Goal: Check status: Check status

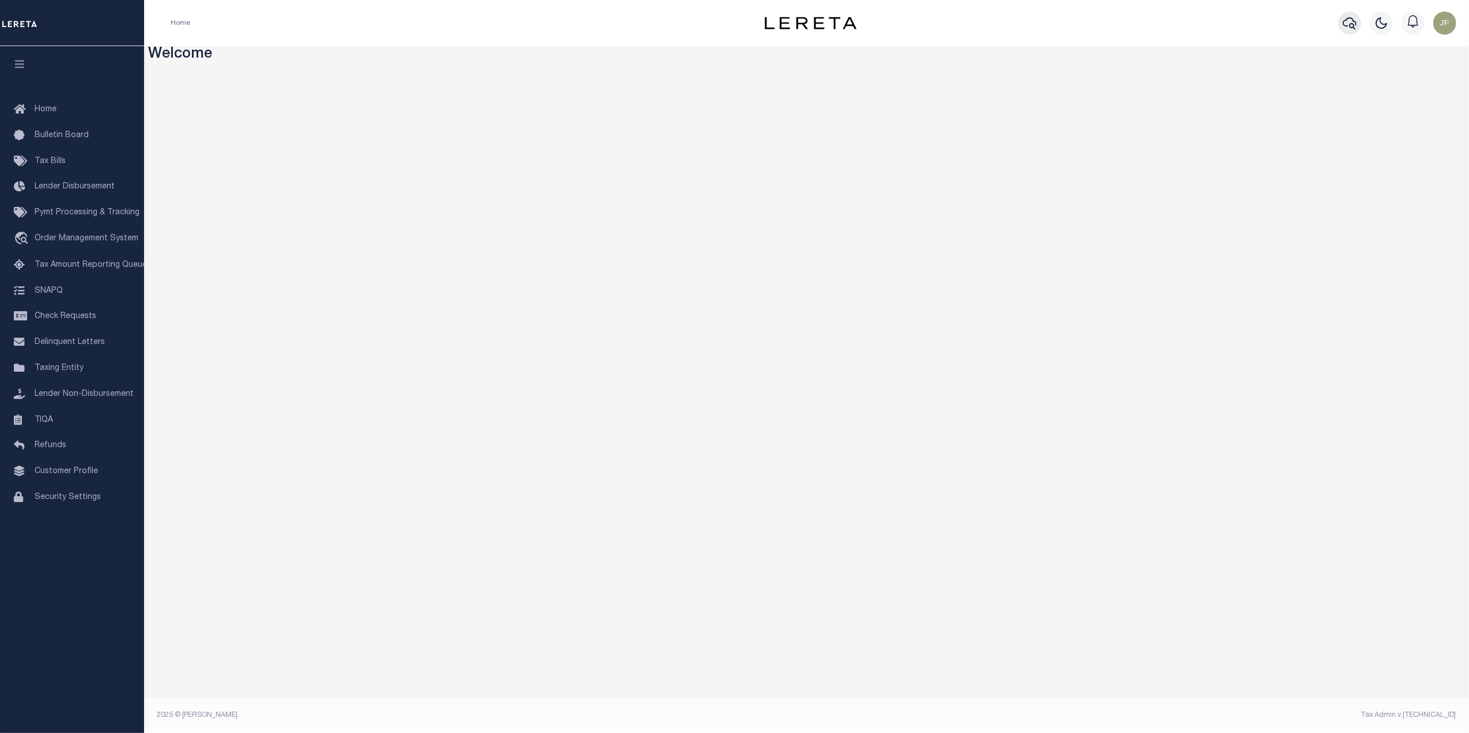
click at [1349, 20] on icon "button" at bounding box center [1350, 23] width 14 height 14
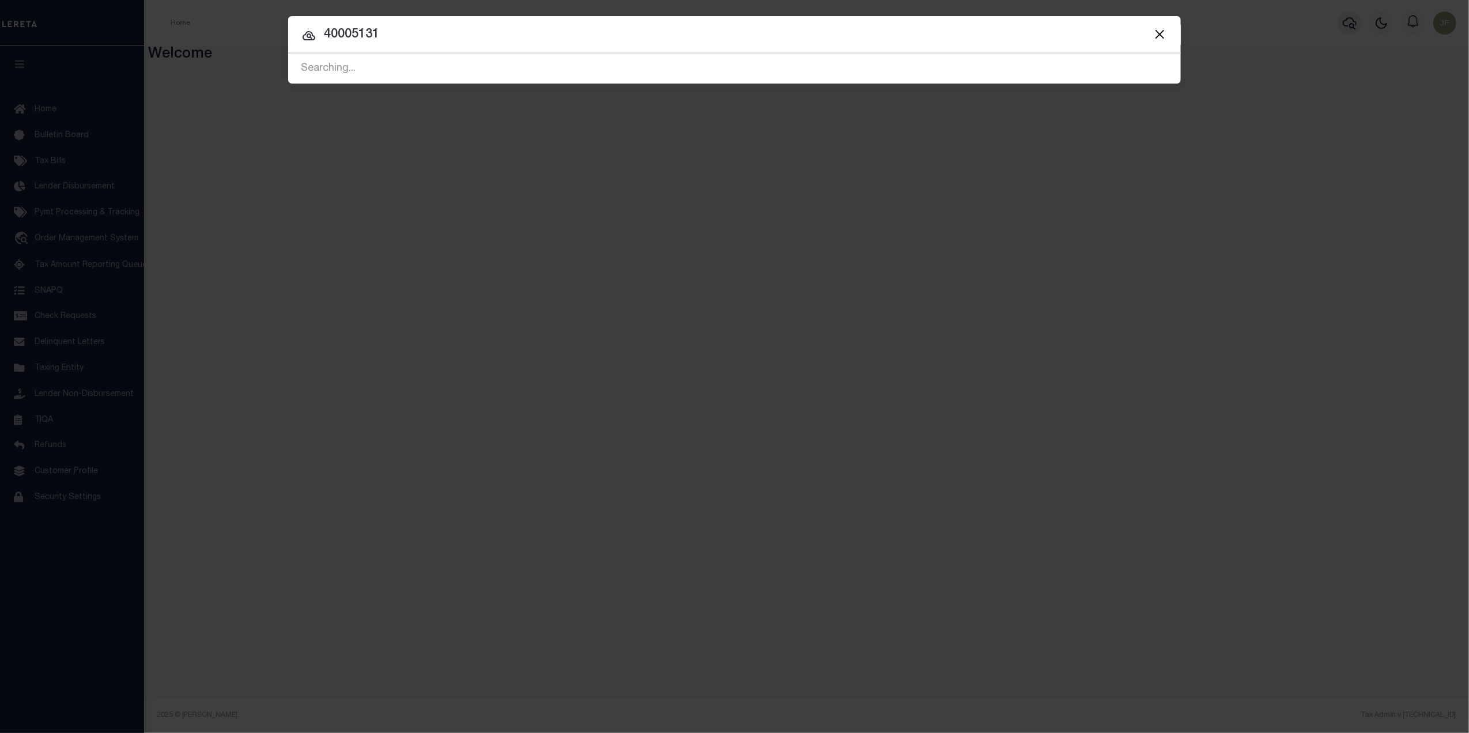
type input "40005131"
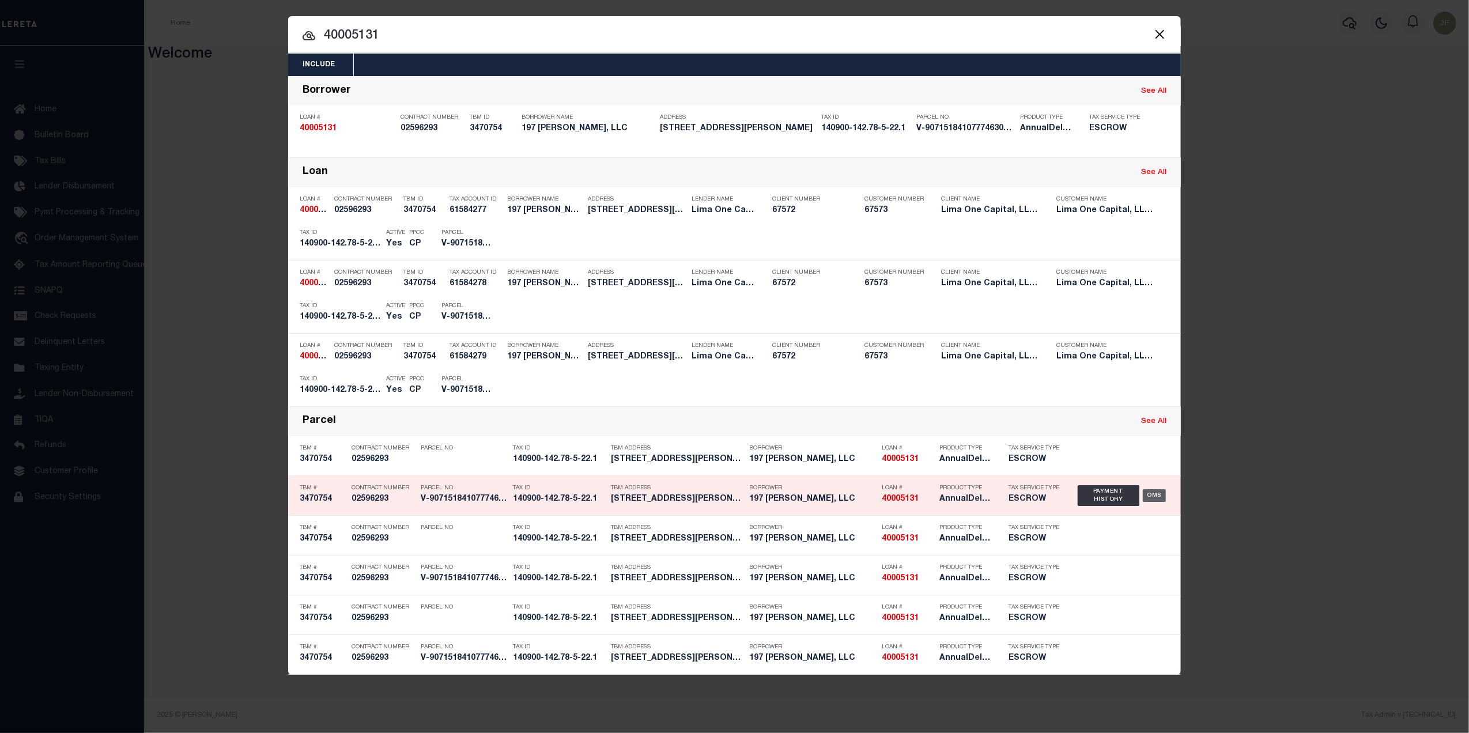
click at [1147, 497] on div "OMS" at bounding box center [1155, 495] width 24 height 13
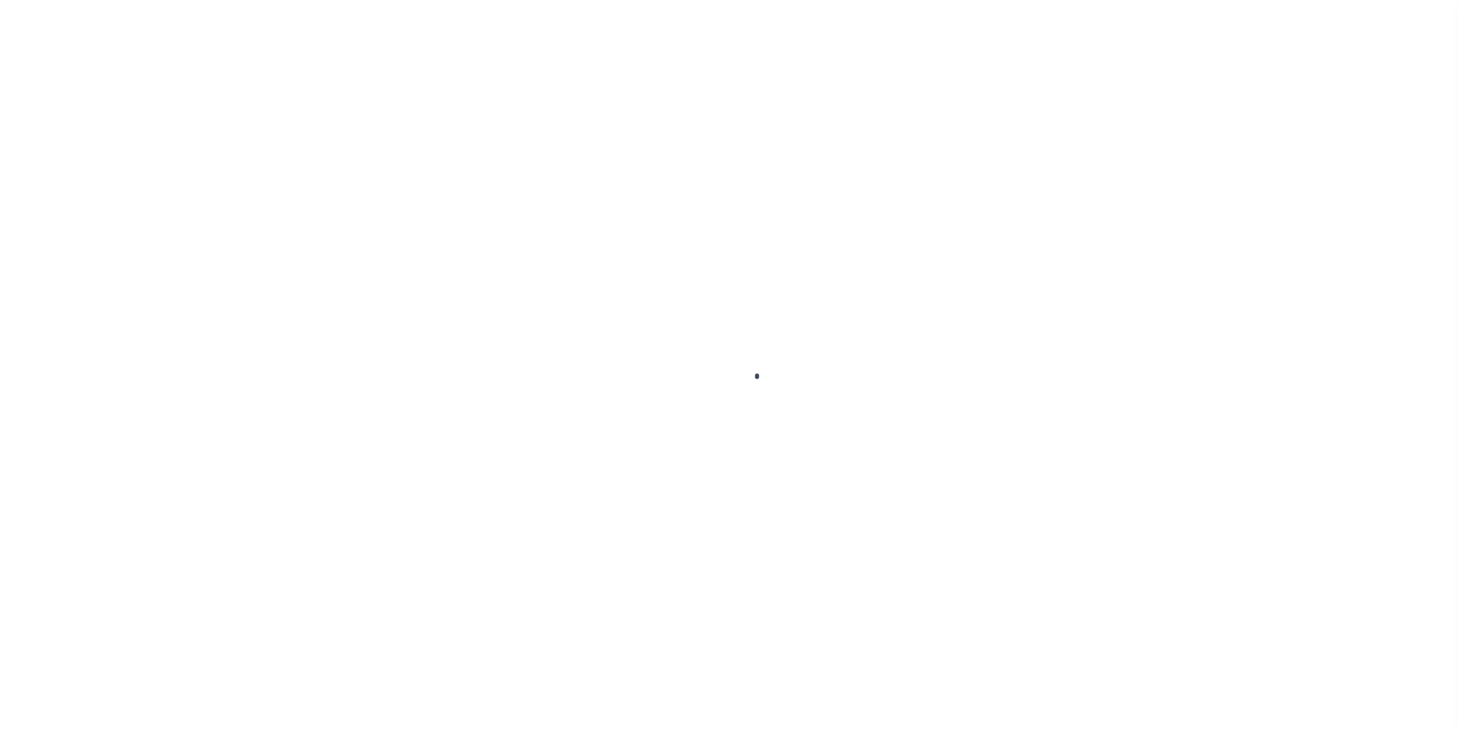
type input "40005131"
type input "197 [PERSON_NAME], LLC"
select select
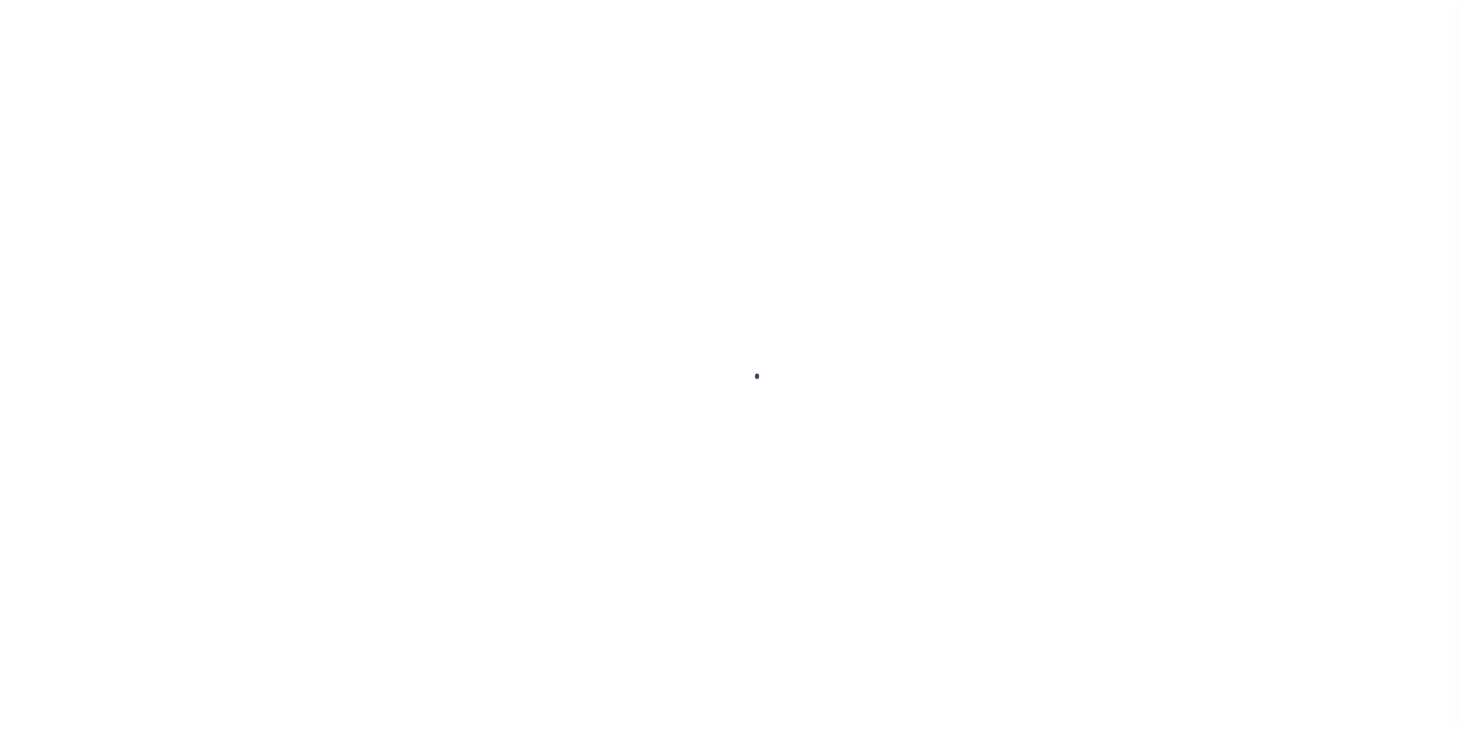
select select "10"
select select
type input "[STREET_ADDRESS][PERSON_NAME]"
radio input "true"
select select "Escrow"
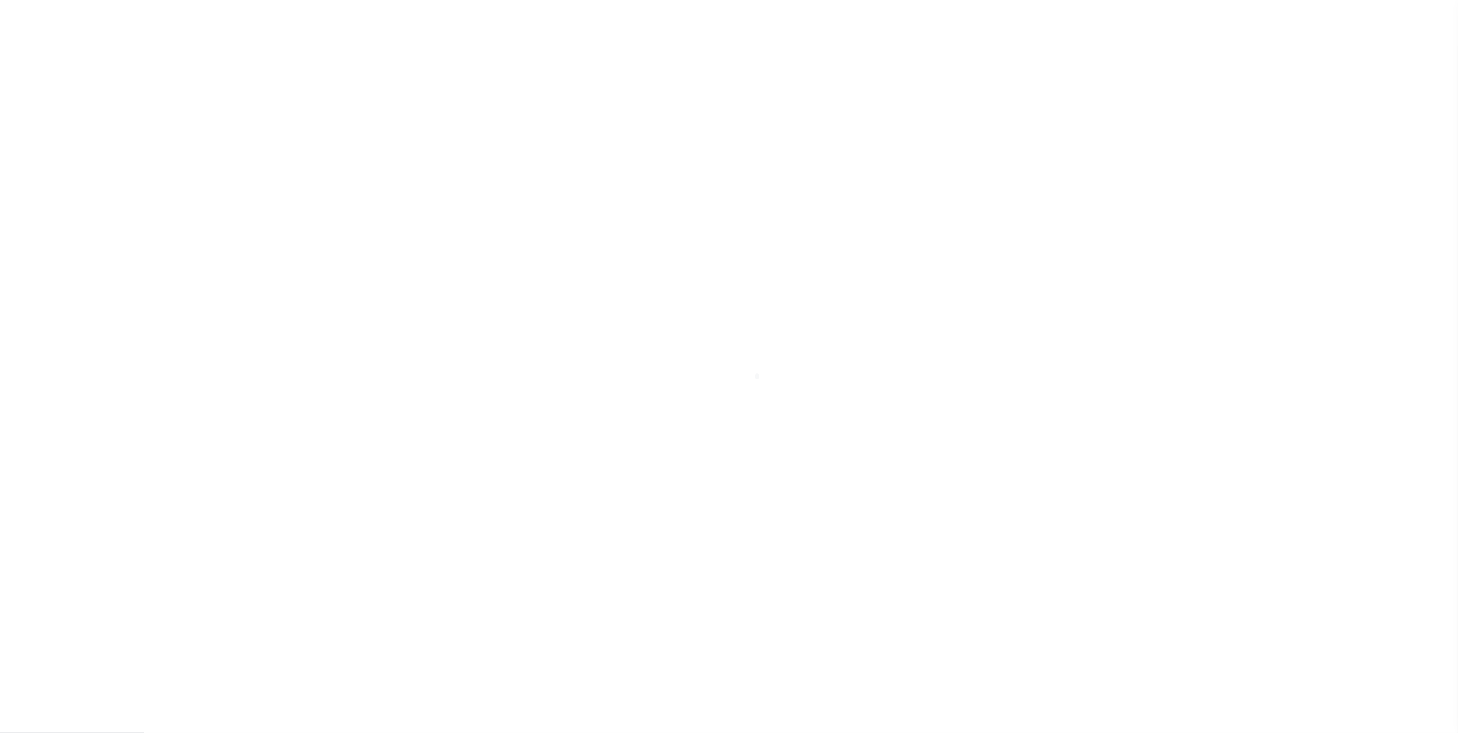
type input "BUFFALO NY 14218"
type input "40005131-1"
type input "NY"
type textarea "SEE FILE1"
select select "4"
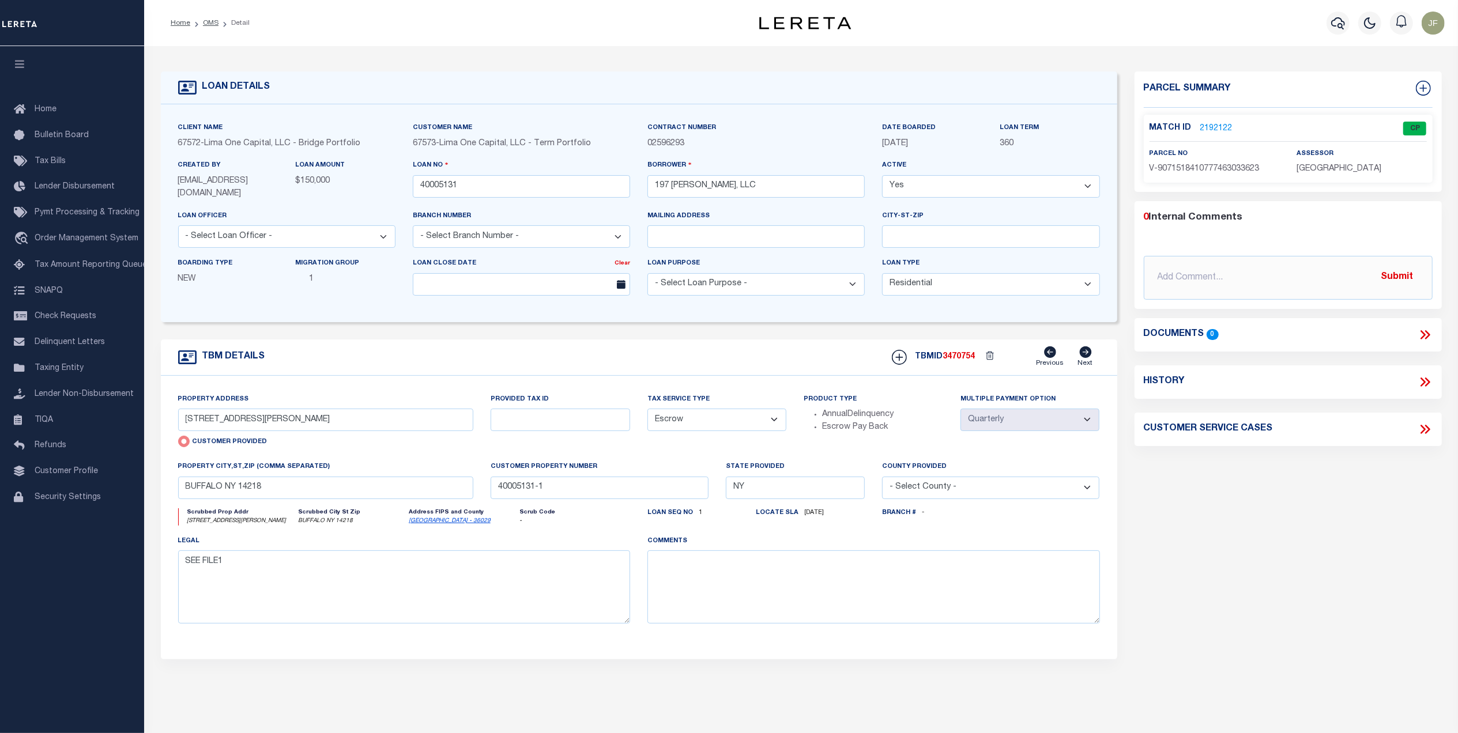
click at [1211, 127] on link "2192122" at bounding box center [1216, 129] width 32 height 12
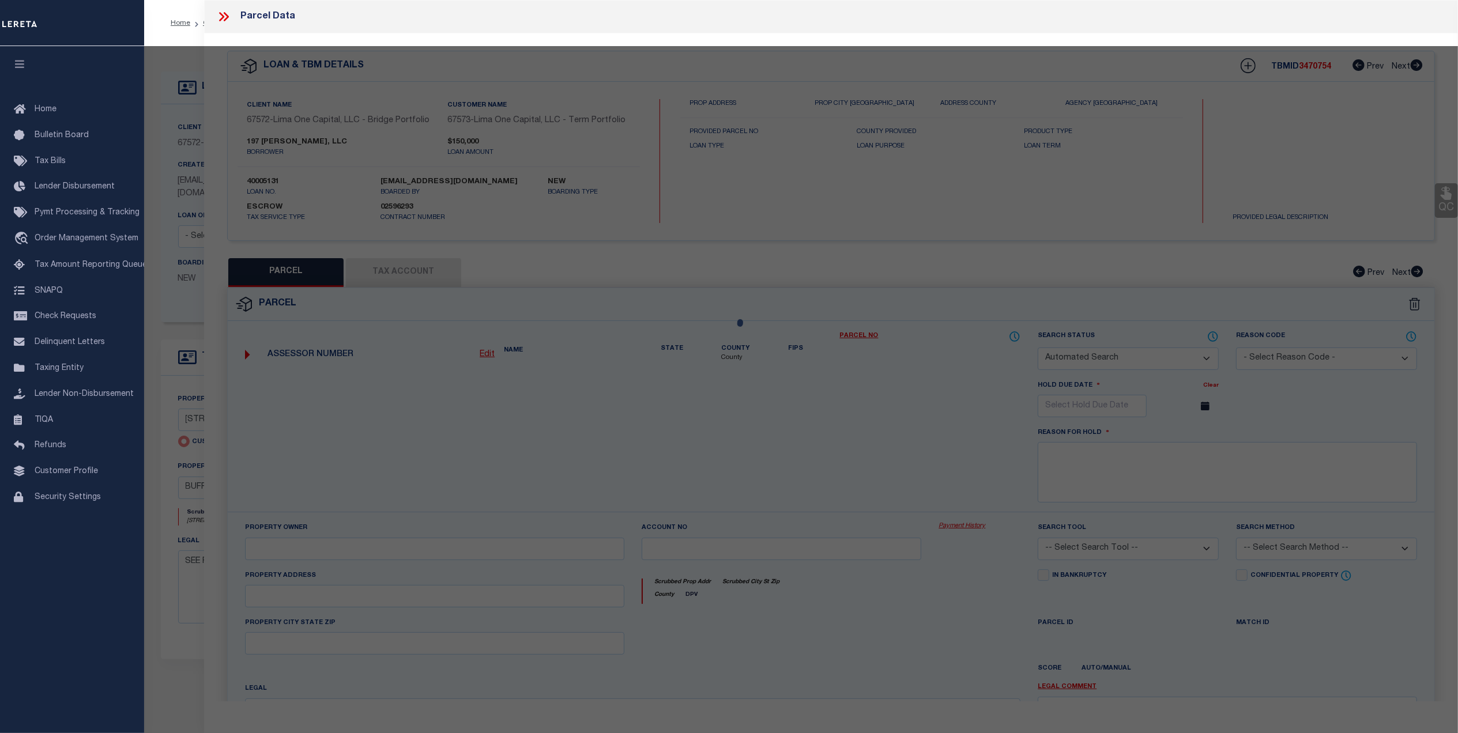
checkbox input "false"
select select "CP"
select select "AGW"
select select
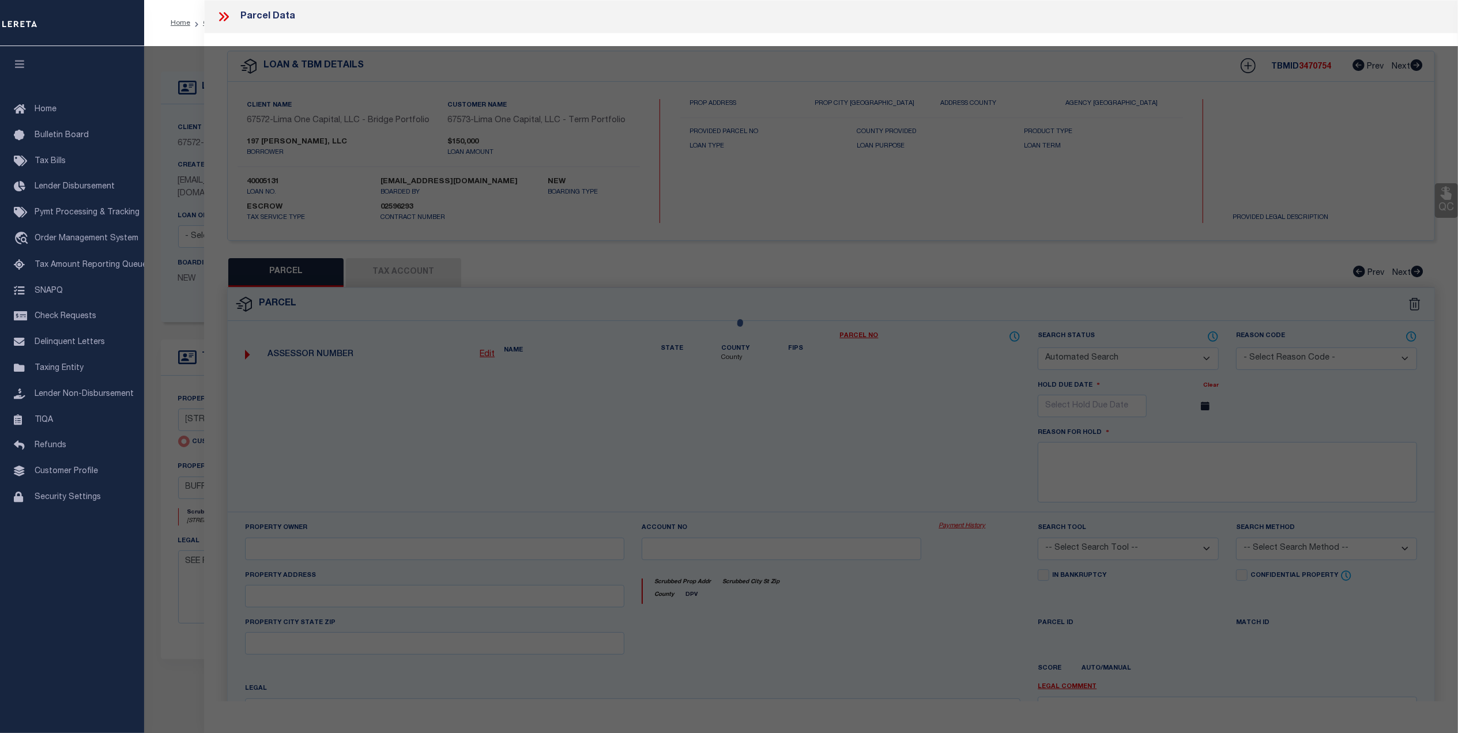
type input "[STREET_ADDRESS][PERSON_NAME]"
checkbox input "false"
type input "BUFFALO NY 14218"
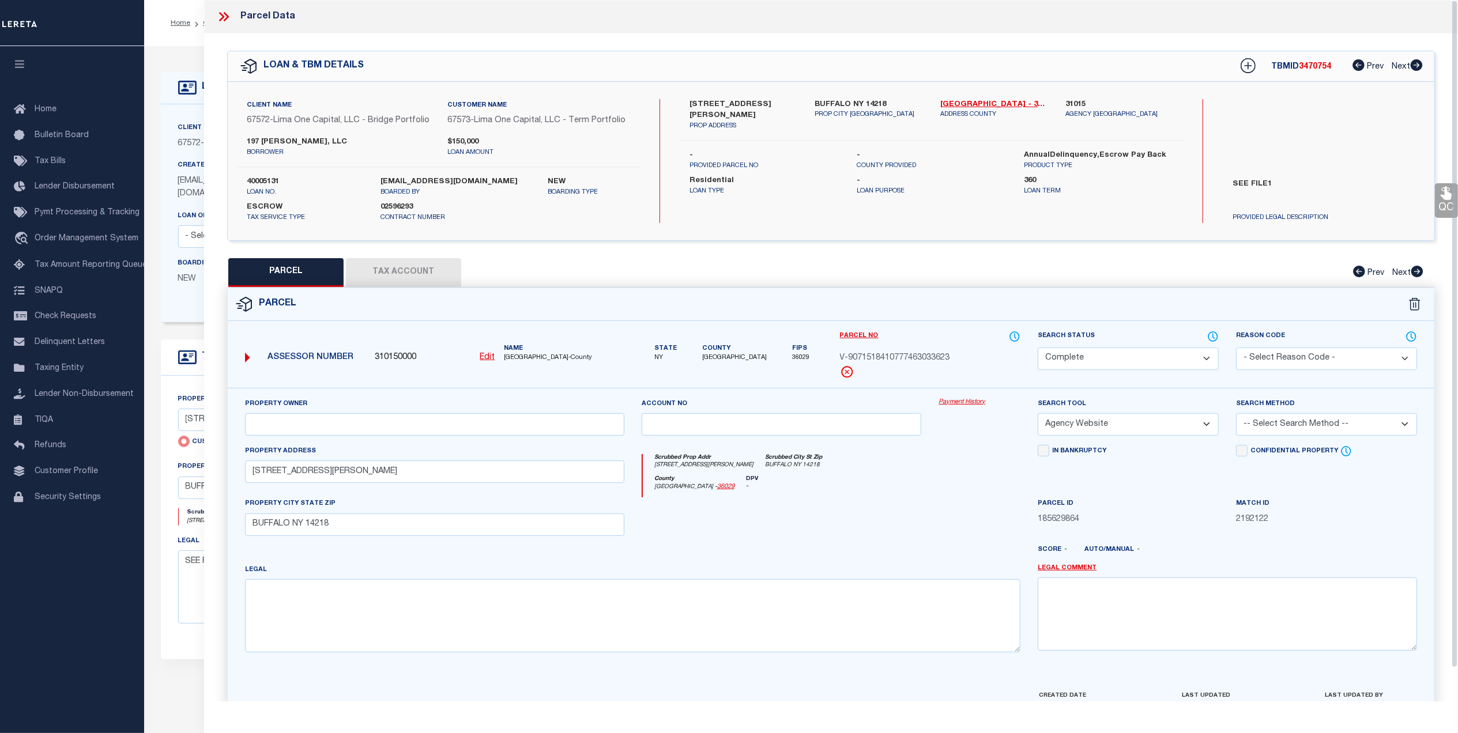
click at [407, 280] on button "Tax Account" at bounding box center [403, 272] width 115 height 29
select select "100"
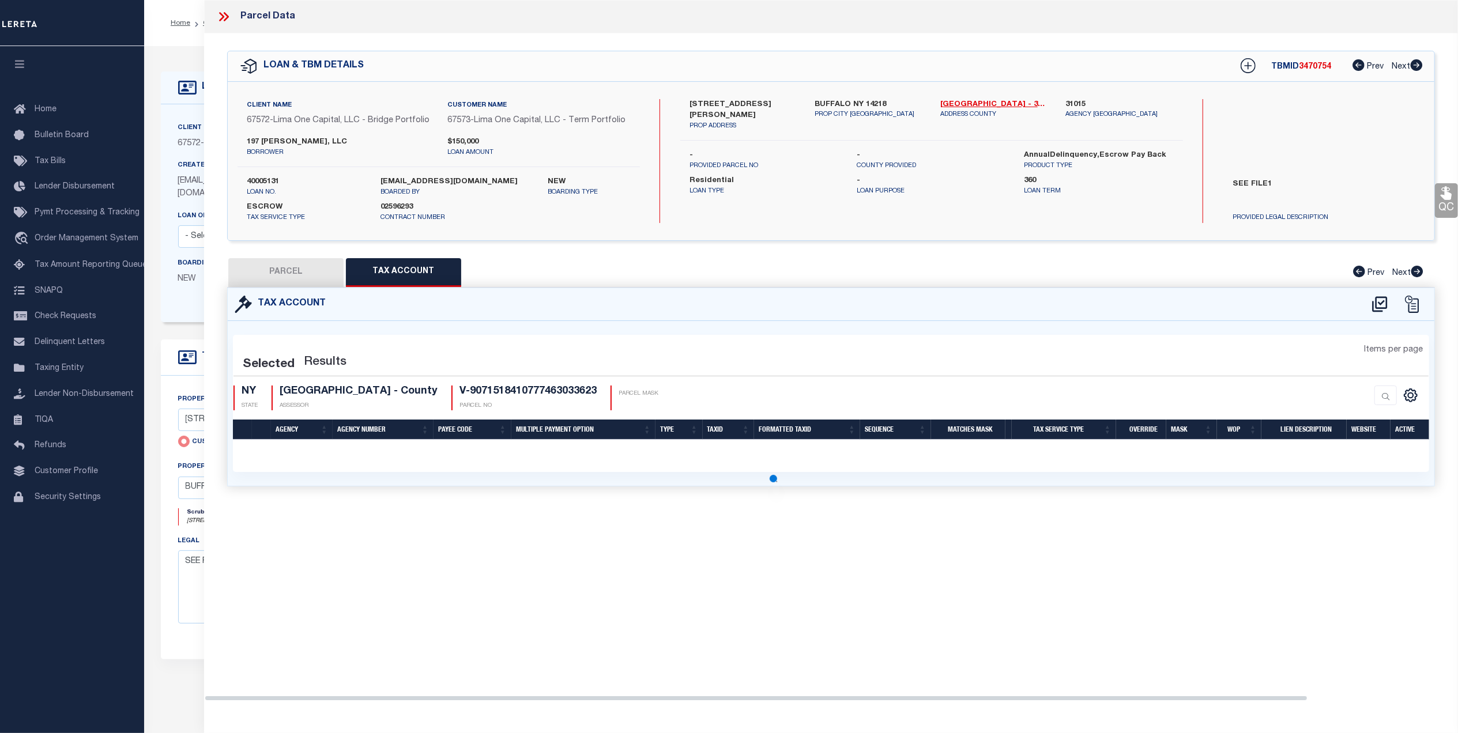
select select "100"
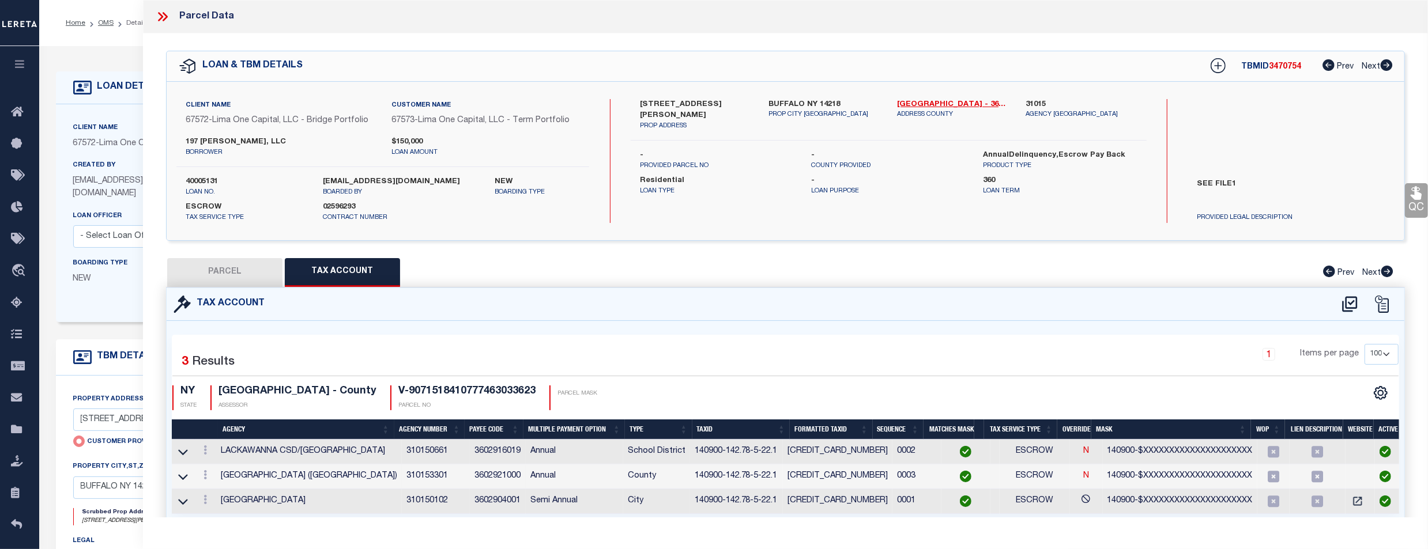
click at [202, 271] on button "PARCEL" at bounding box center [224, 272] width 115 height 29
select select "AS"
select select
checkbox input "false"
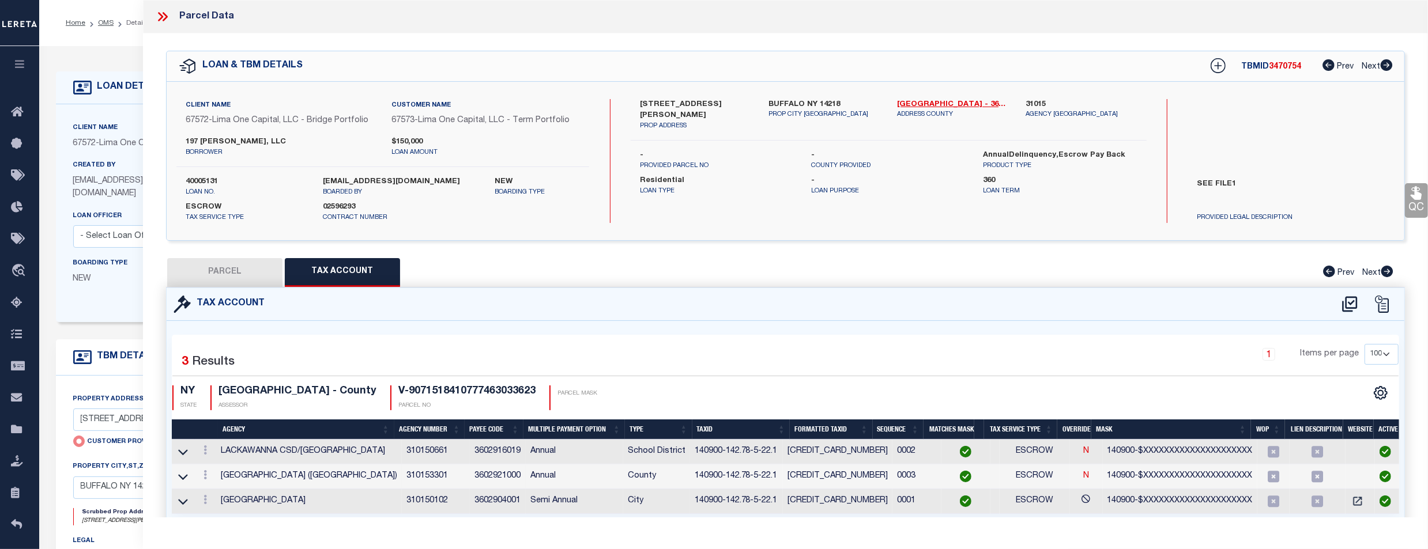
select select "CP"
select select "AGW"
select select
type input "[STREET_ADDRESS][PERSON_NAME]"
checkbox input "false"
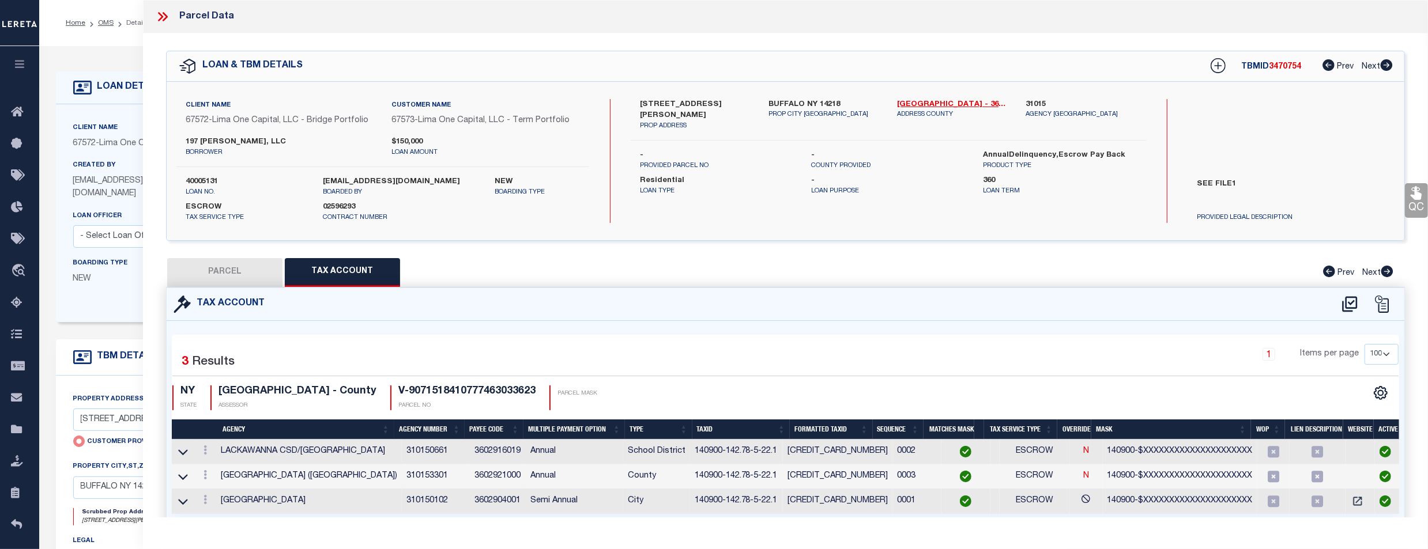
type input "BUFFALO NY 14218"
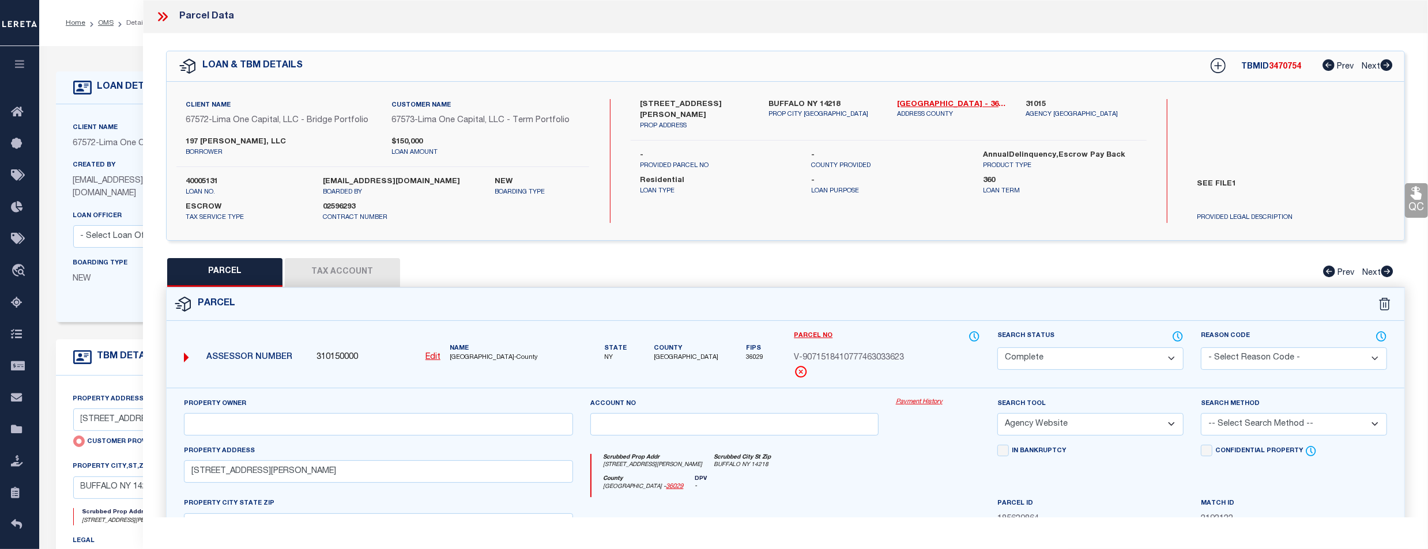
click at [352, 277] on button "Tax Account" at bounding box center [342, 272] width 115 height 29
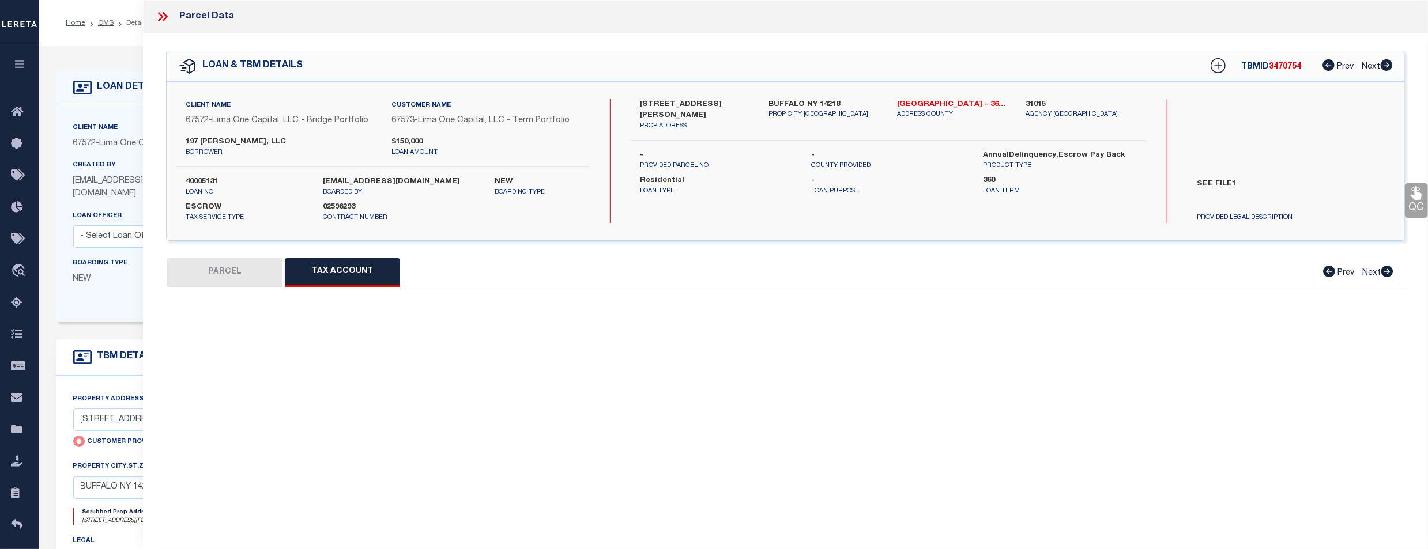
select select "100"
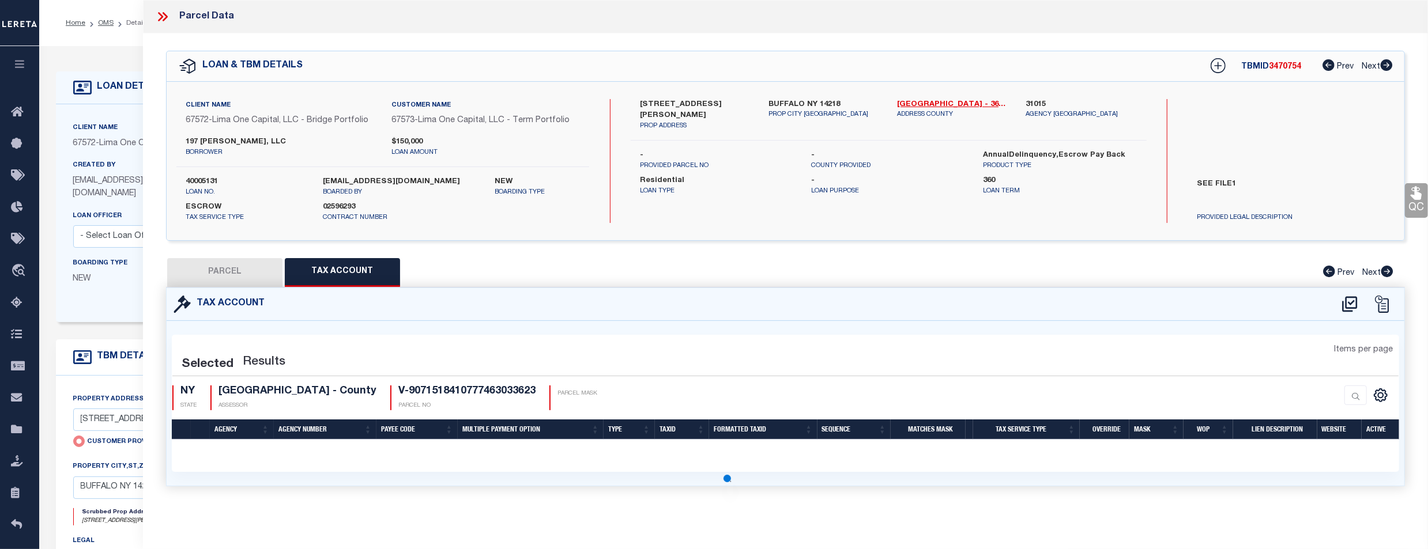
select select "100"
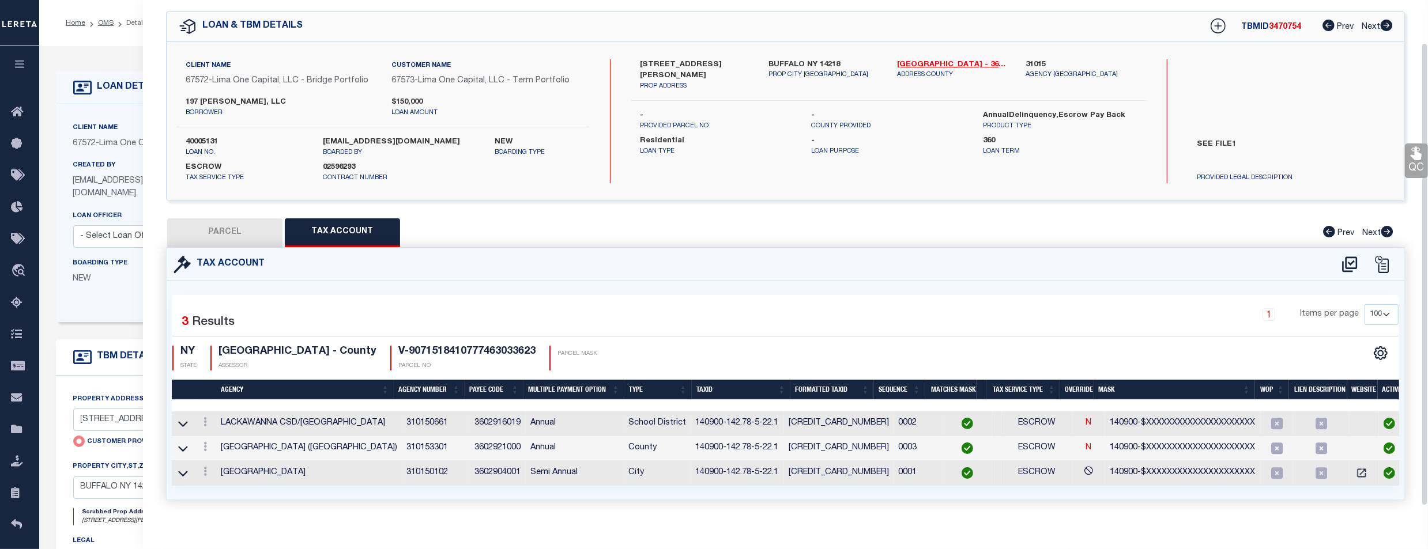
scroll to position [60, 0]
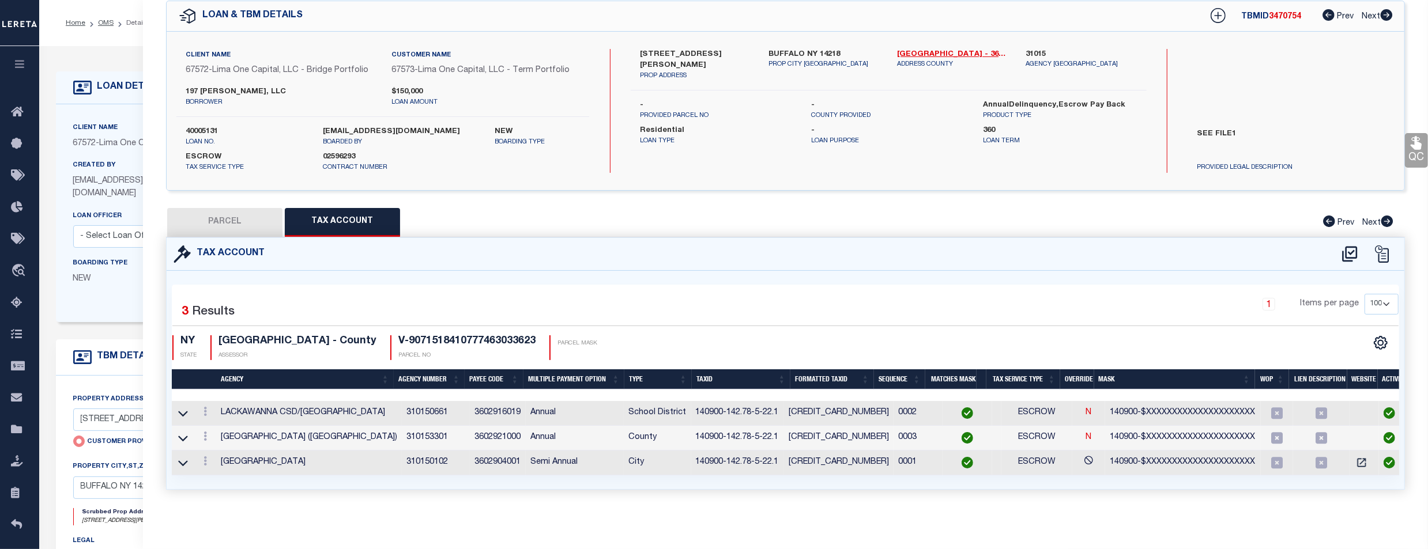
click at [232, 212] on button "PARCEL" at bounding box center [224, 222] width 115 height 29
select select "AS"
select select
checkbox input "false"
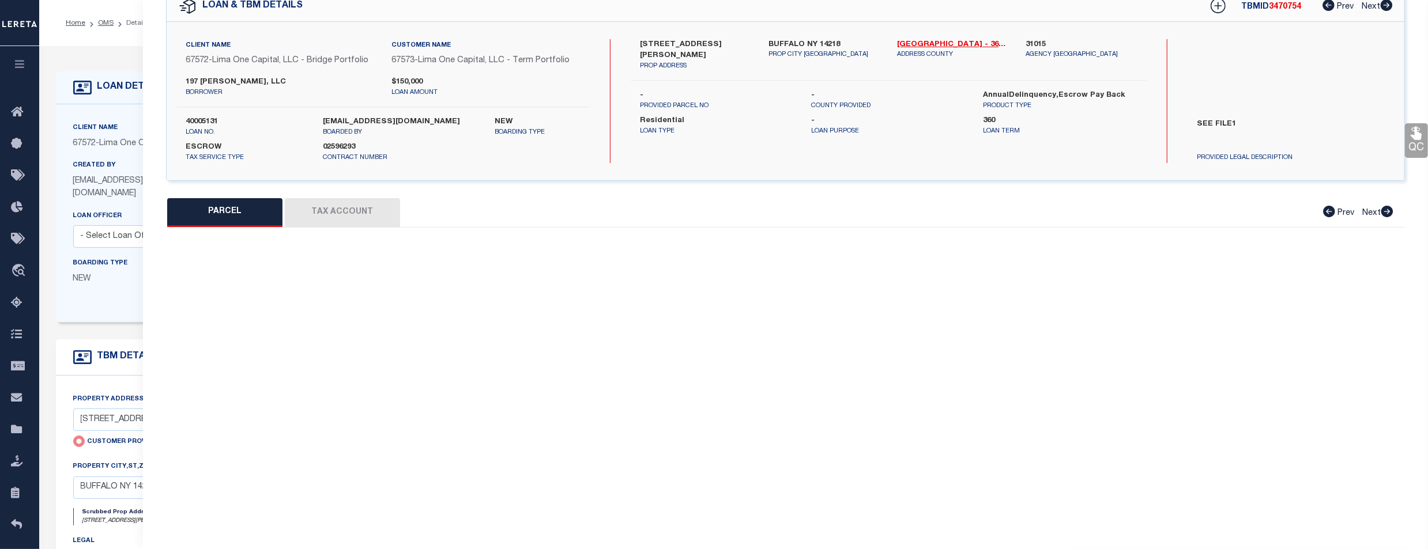
select select "CP"
select select "AGW"
select select
type input "[STREET_ADDRESS][PERSON_NAME]"
checkbox input "false"
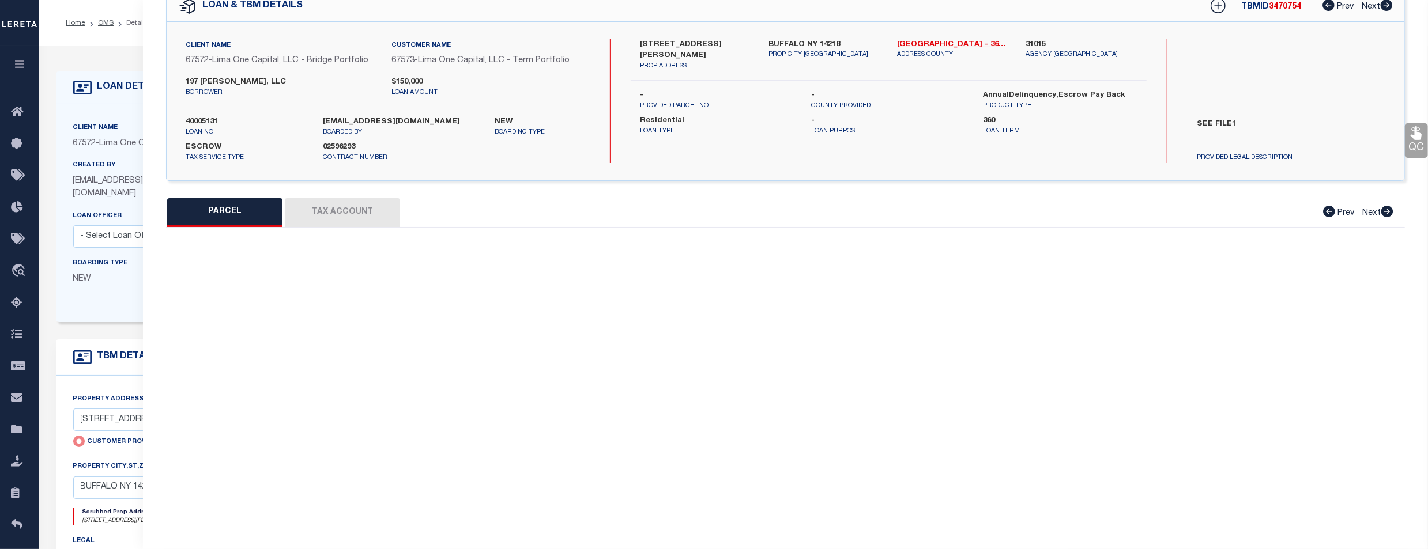
type input "BUFFALO NY 14218"
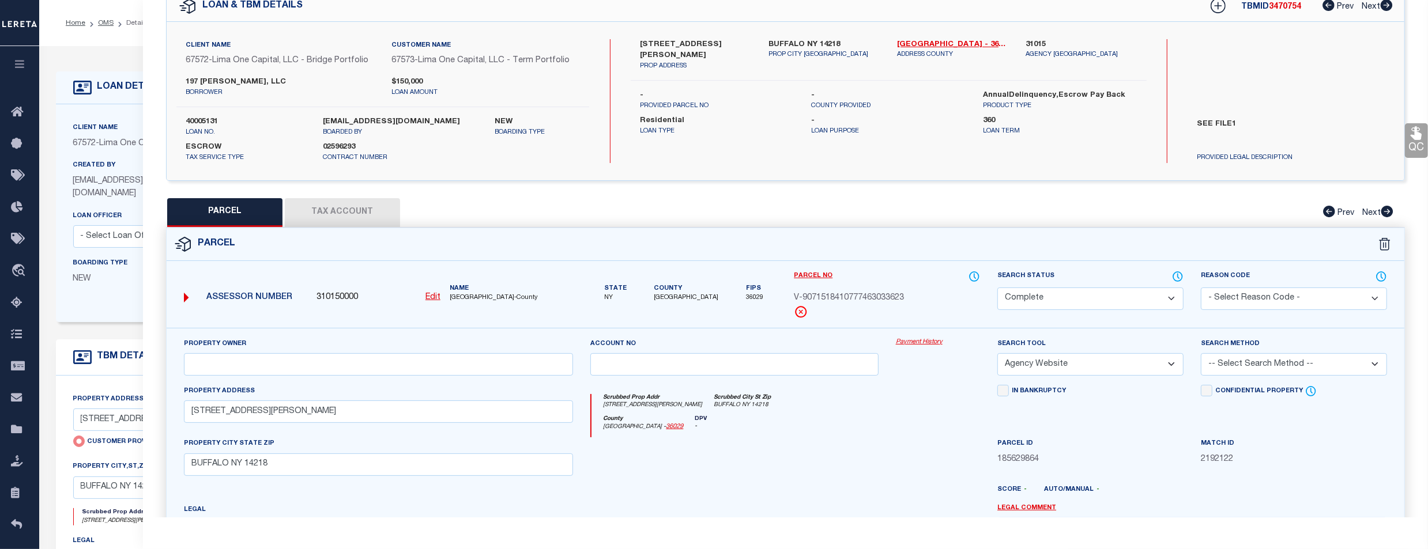
click at [911, 344] on link "Payment History" at bounding box center [938, 343] width 84 height 10
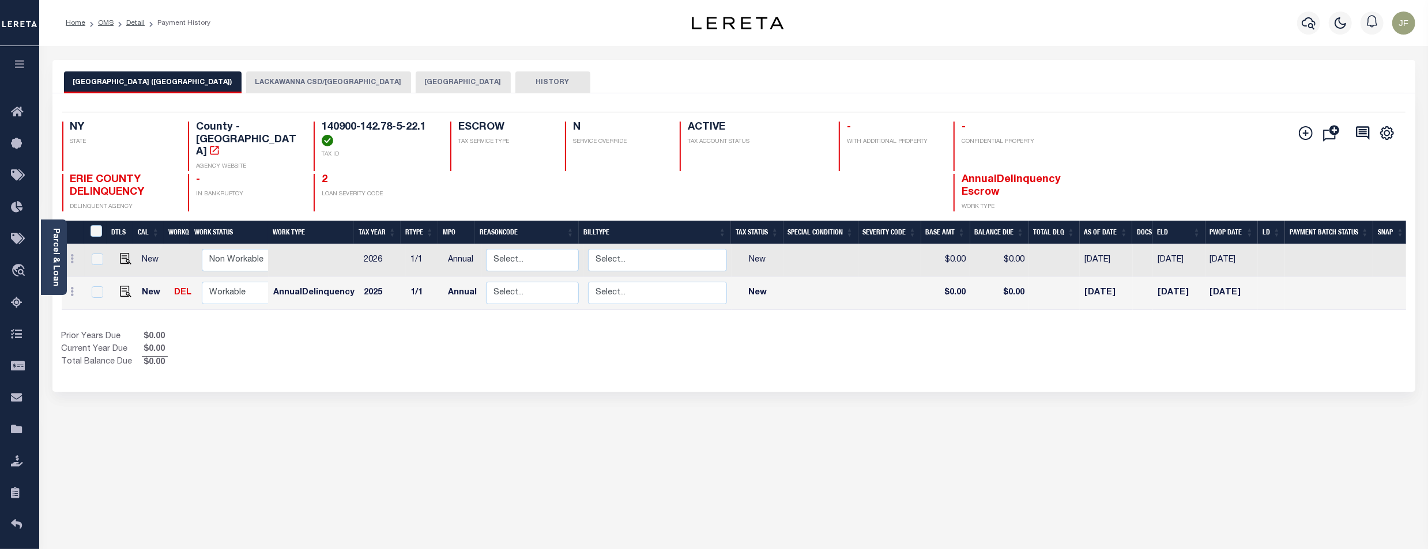
click at [416, 82] on button "[GEOGRAPHIC_DATA]" at bounding box center [463, 82] width 95 height 22
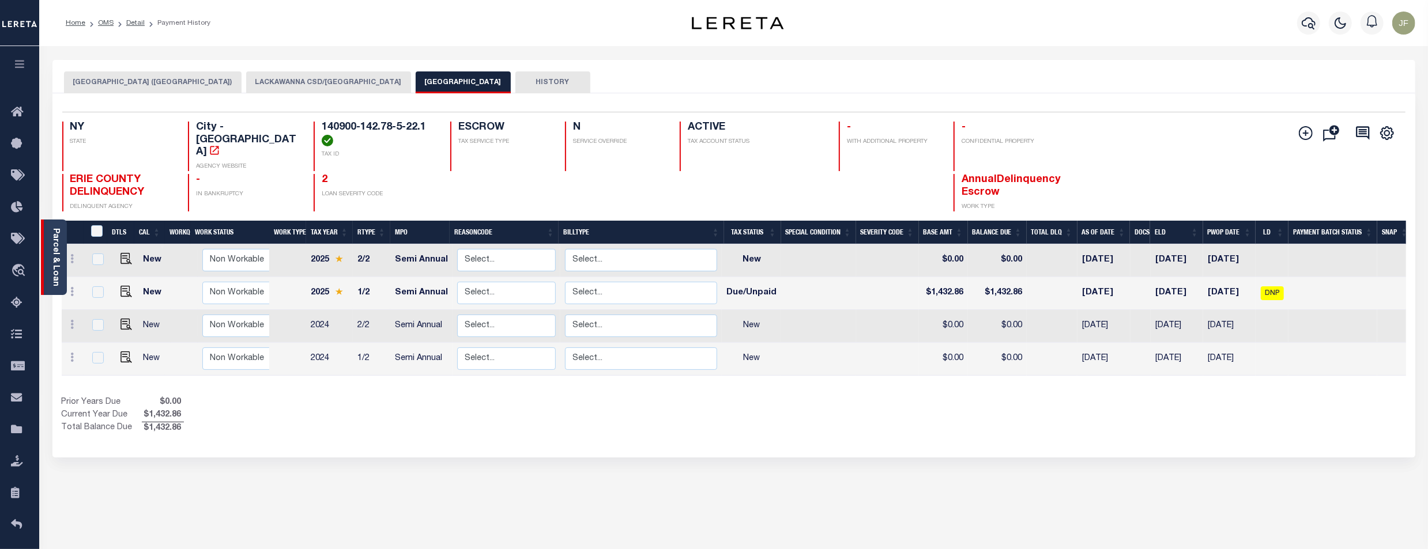
click at [52, 267] on link "Parcel & Loan" at bounding box center [55, 257] width 8 height 58
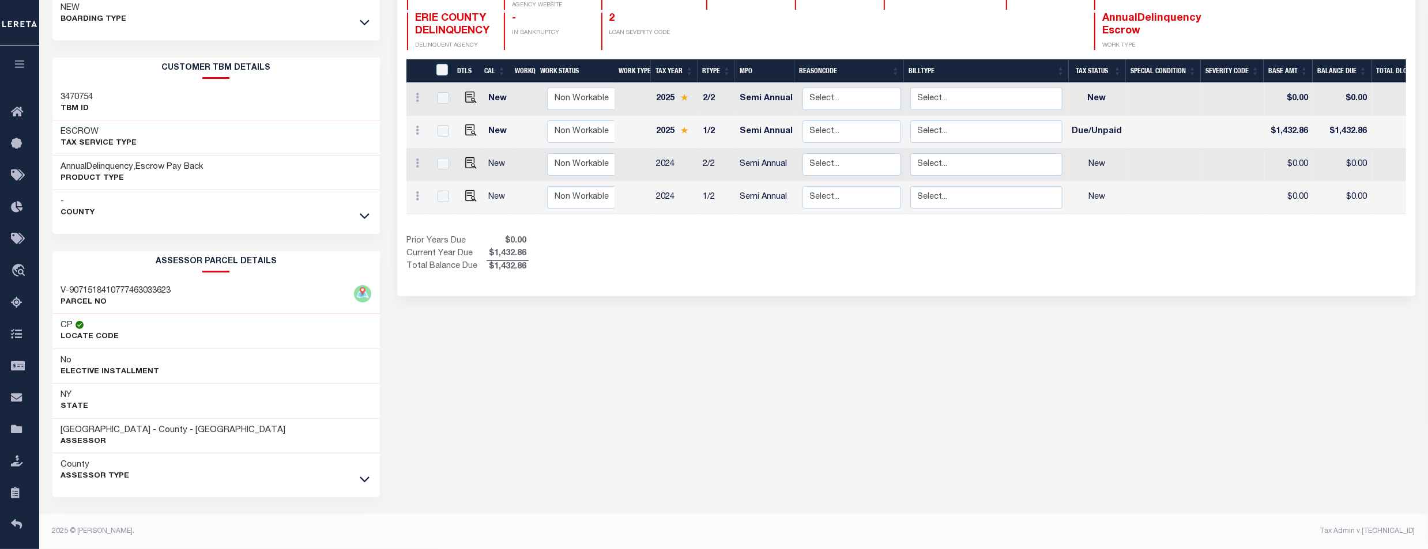
scroll to position [165, 0]
click at [353, 483] on div "County Assessor Type" at bounding box center [216, 471] width 328 height 35
click at [360, 483] on icon at bounding box center [365, 479] width 10 height 12
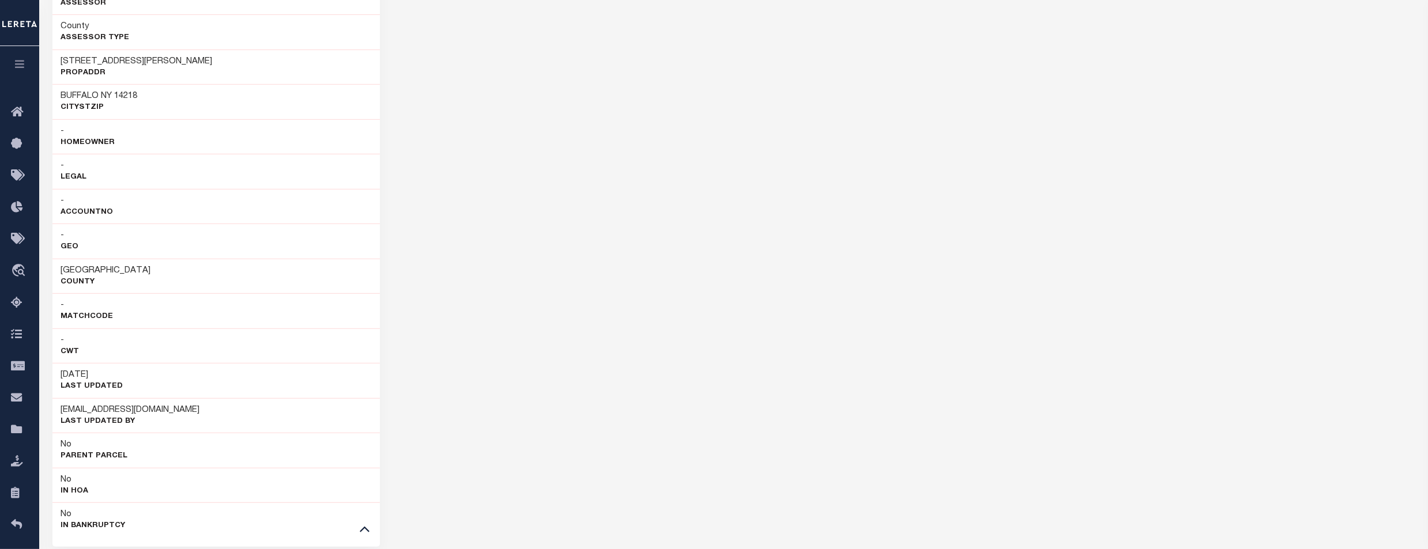
scroll to position [626, 0]
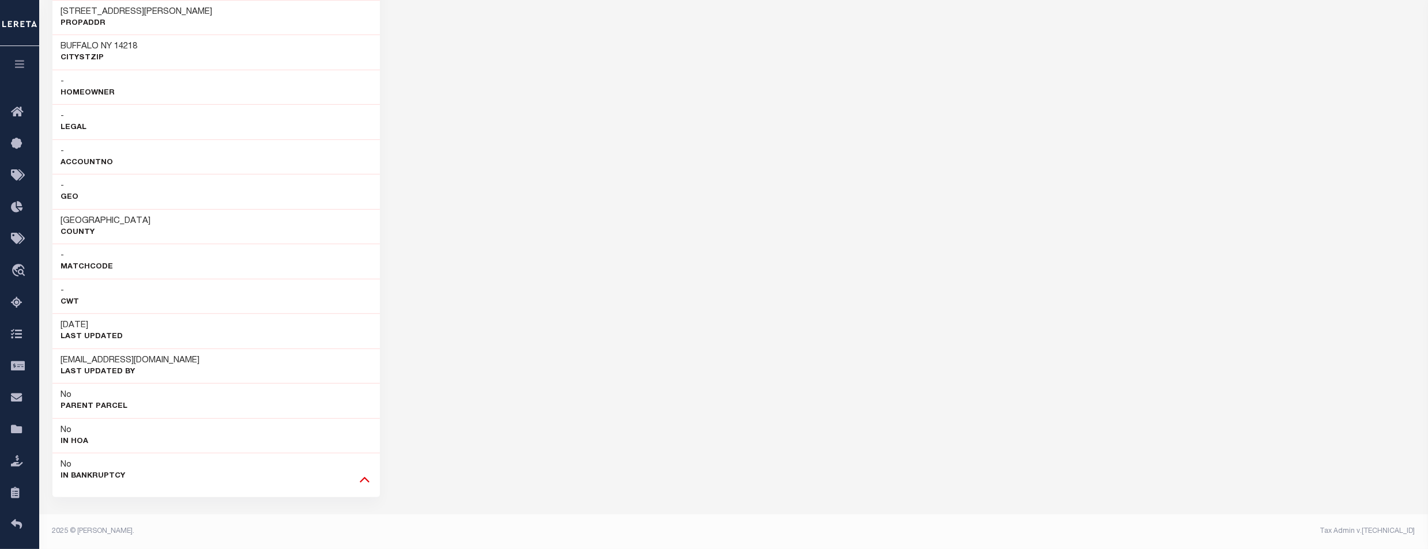
click at [361, 482] on icon at bounding box center [365, 480] width 10 height 6
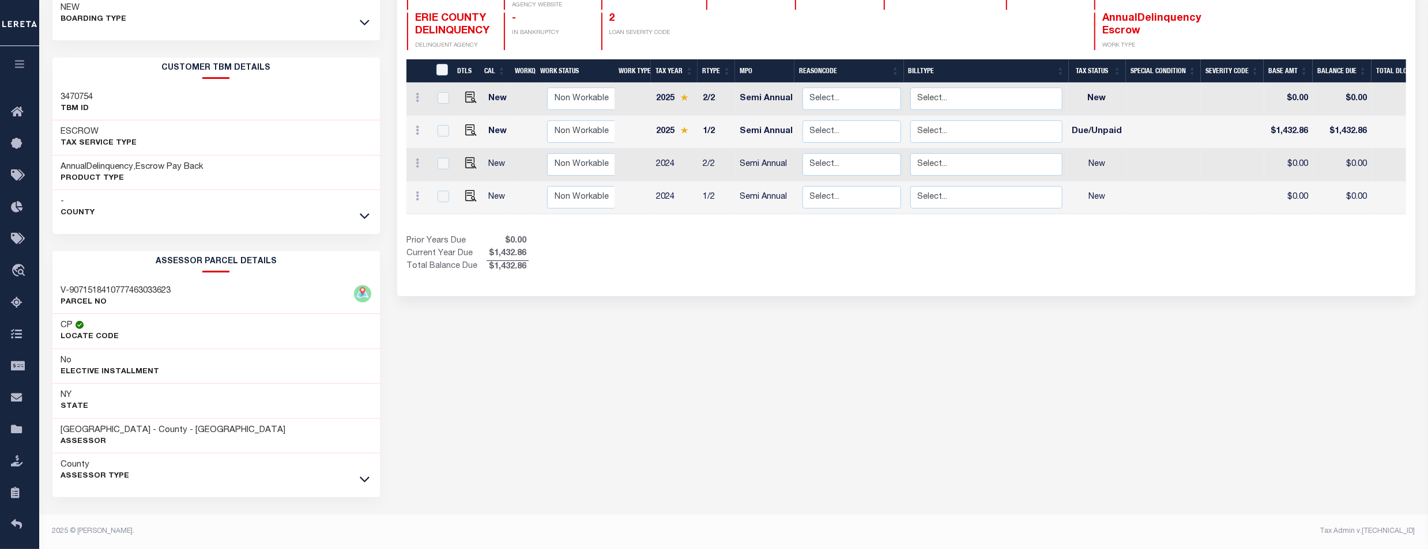
scroll to position [165, 0]
click at [364, 210] on div at bounding box center [364, 216] width 13 height 13
click at [364, 217] on icon at bounding box center [365, 216] width 10 height 12
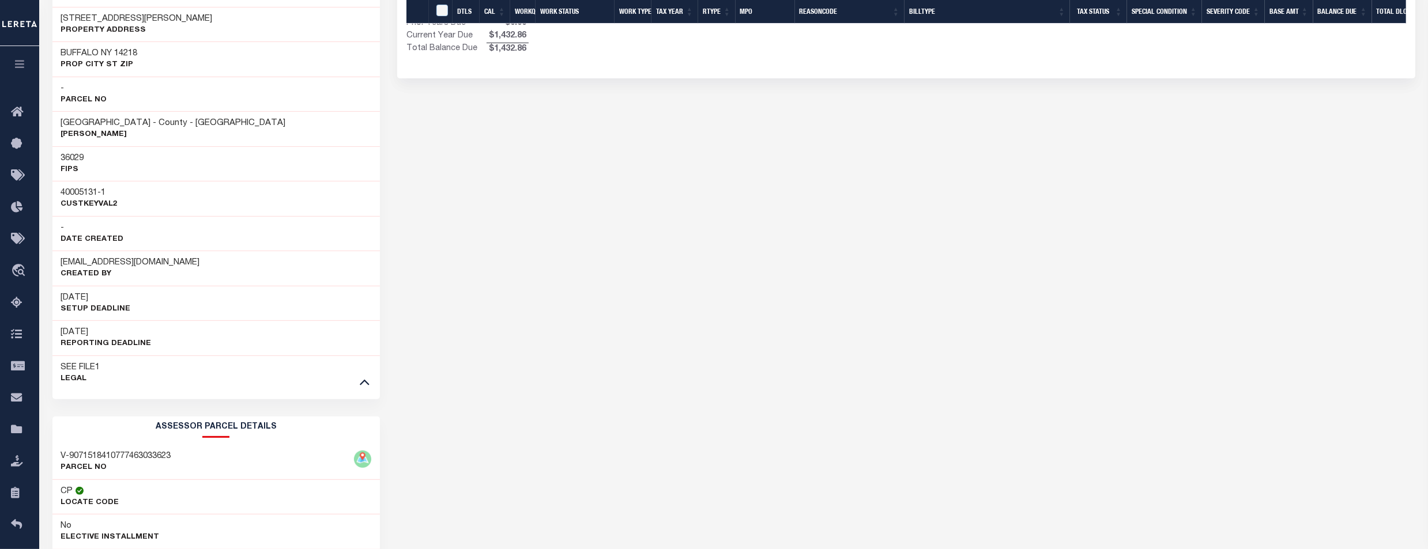
scroll to position [395, 0]
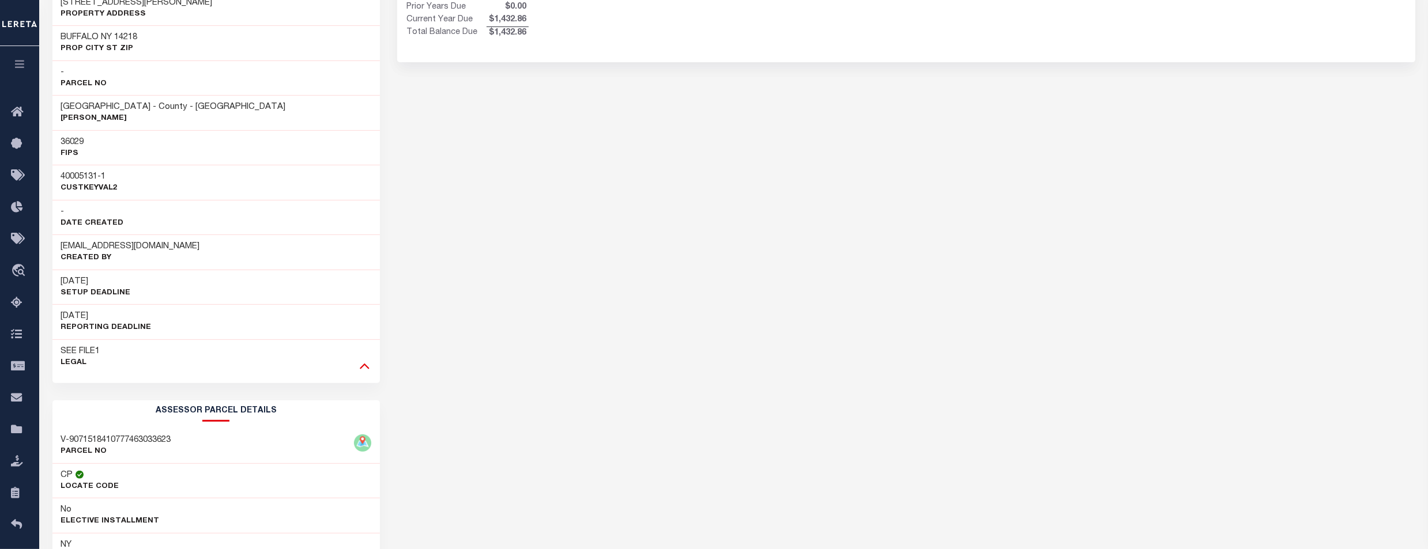
click at [365, 372] on icon at bounding box center [365, 366] width 10 height 12
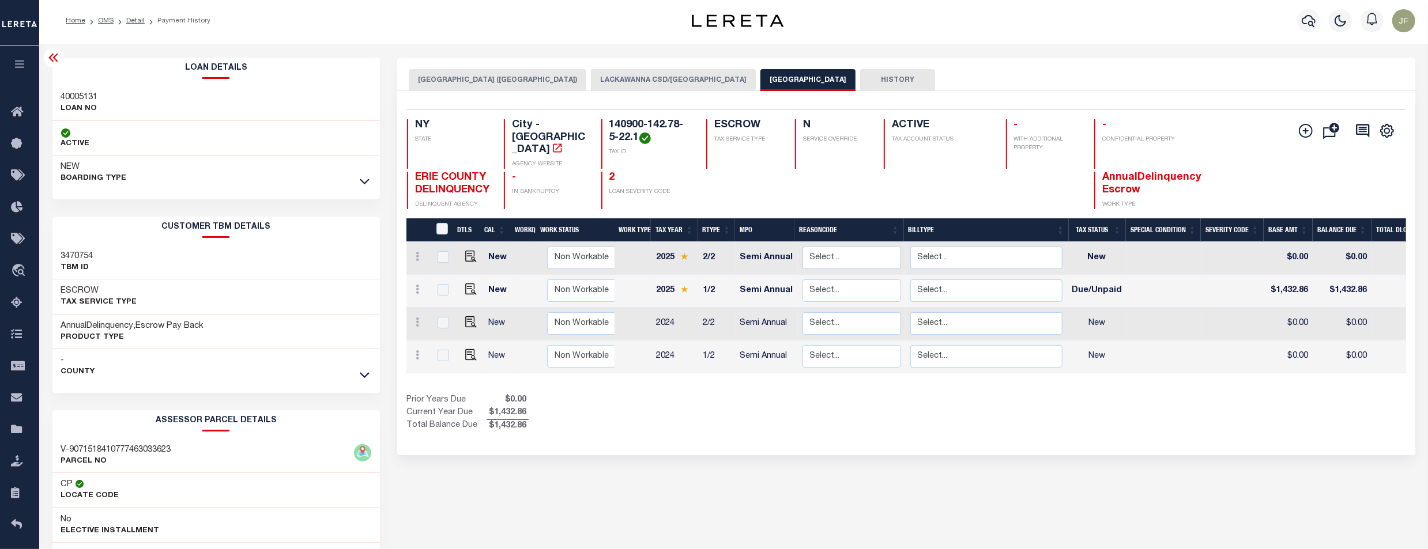
scroll to position [0, 0]
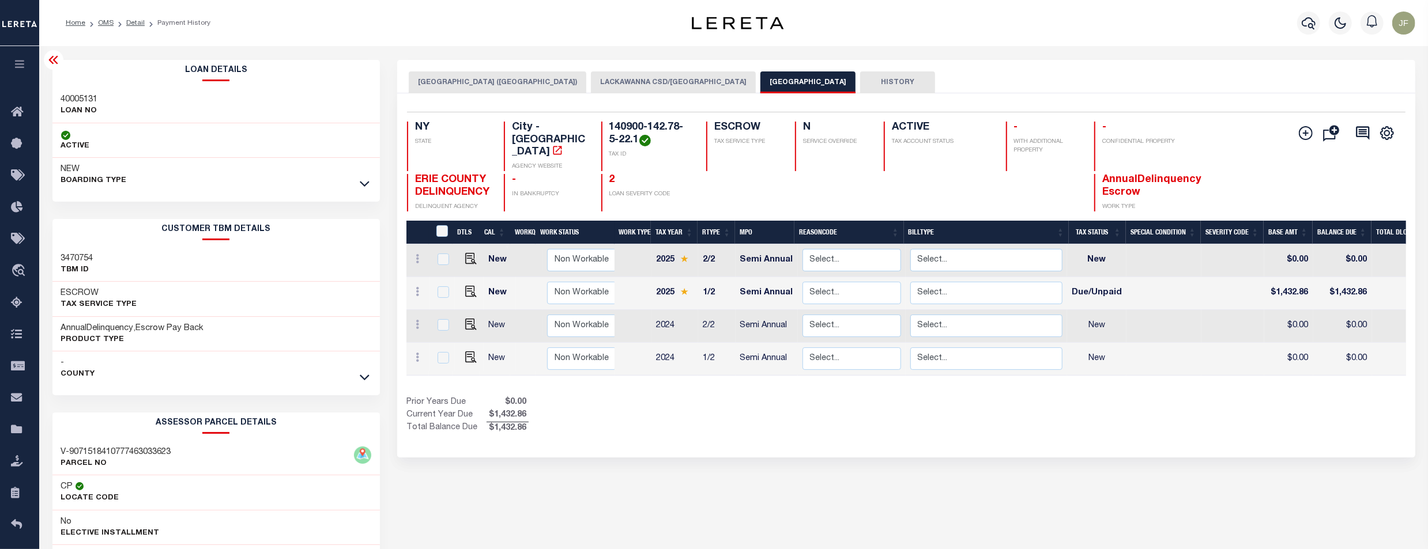
click at [600, 83] on button "LACKAWANNA CSD/[GEOGRAPHIC_DATA]" at bounding box center [673, 82] width 165 height 22
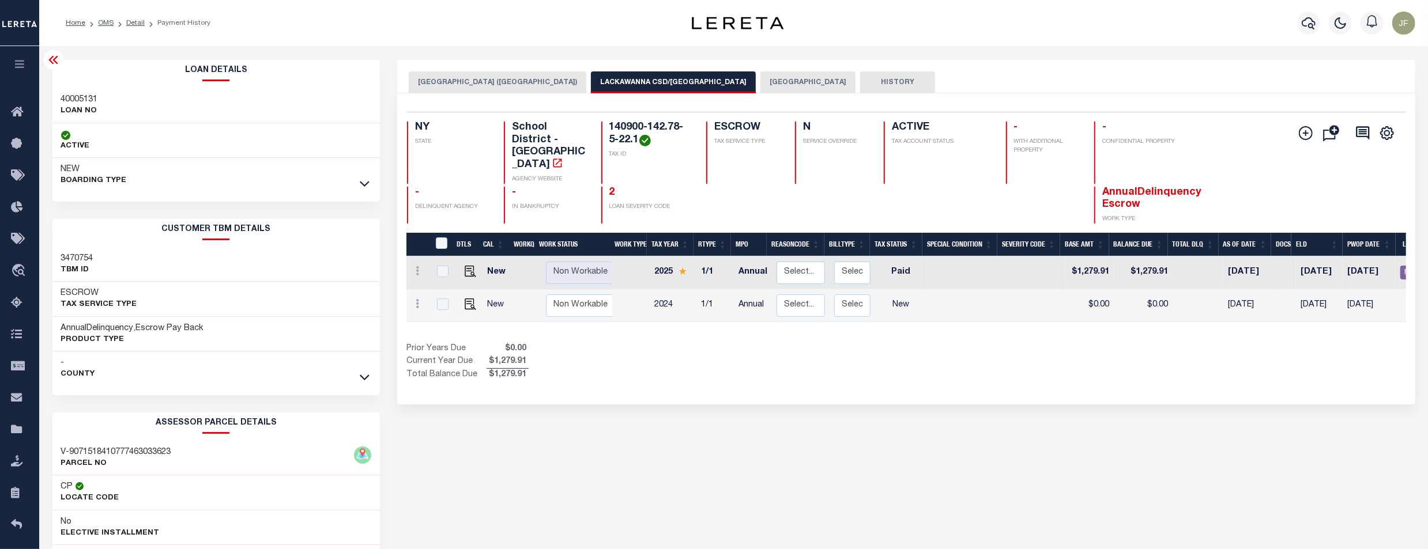
drag, startPoint x: 609, startPoint y: 300, endPoint x: 779, endPoint y: 307, distance: 170.8
click at [779, 307] on div "DTLS CAL WorkQ Work Status Work Type Tax Year RType MPO ReasonCode BillType Tax…" at bounding box center [906, 290] width 1000 height 66
click at [760, 81] on button "[GEOGRAPHIC_DATA]" at bounding box center [807, 82] width 95 height 22
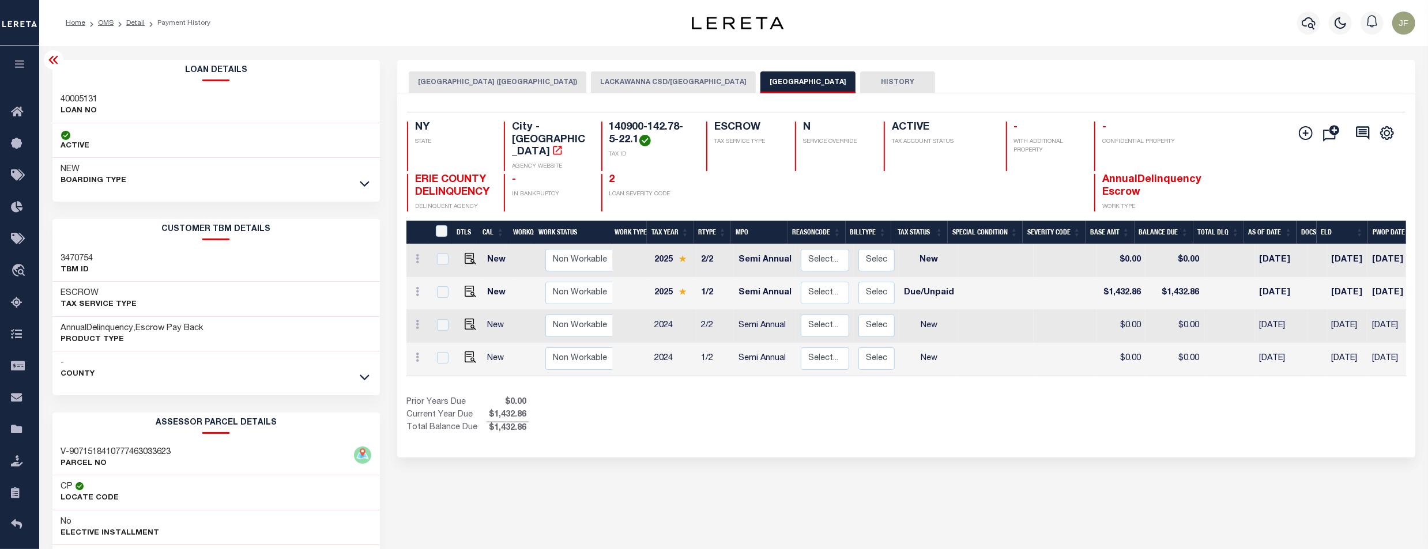
click at [503, 79] on button "[GEOGRAPHIC_DATA] ([GEOGRAPHIC_DATA])" at bounding box center [498, 82] width 178 height 22
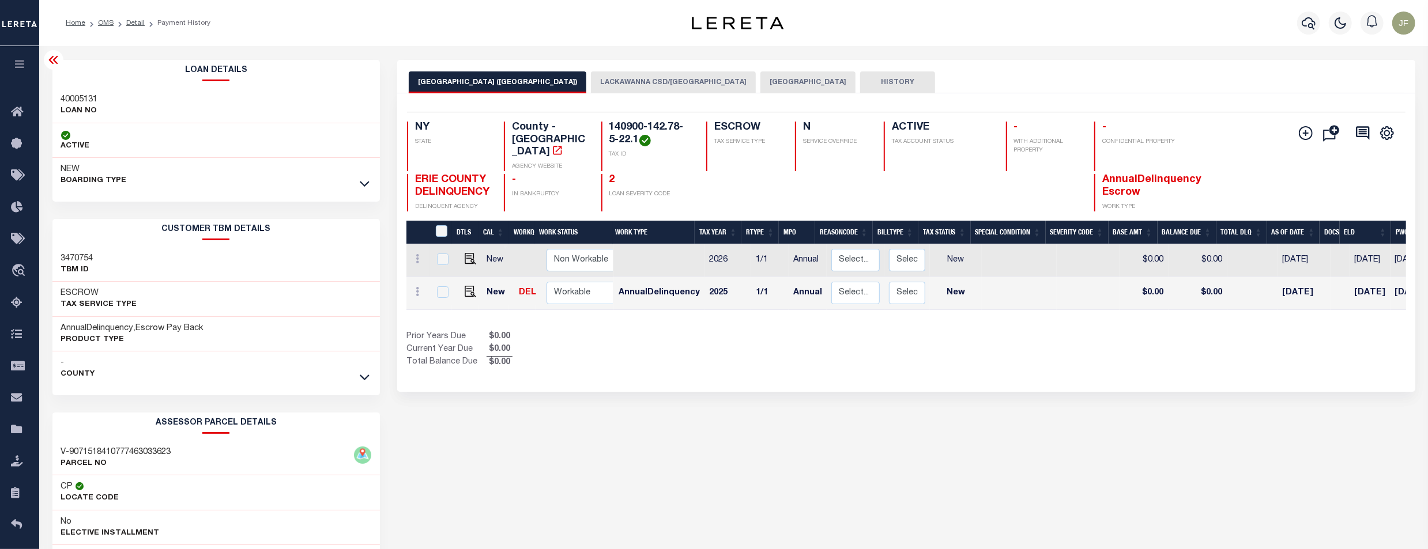
click at [763, 83] on button "[GEOGRAPHIC_DATA]" at bounding box center [807, 82] width 95 height 22
